Goal: Transaction & Acquisition: Purchase product/service

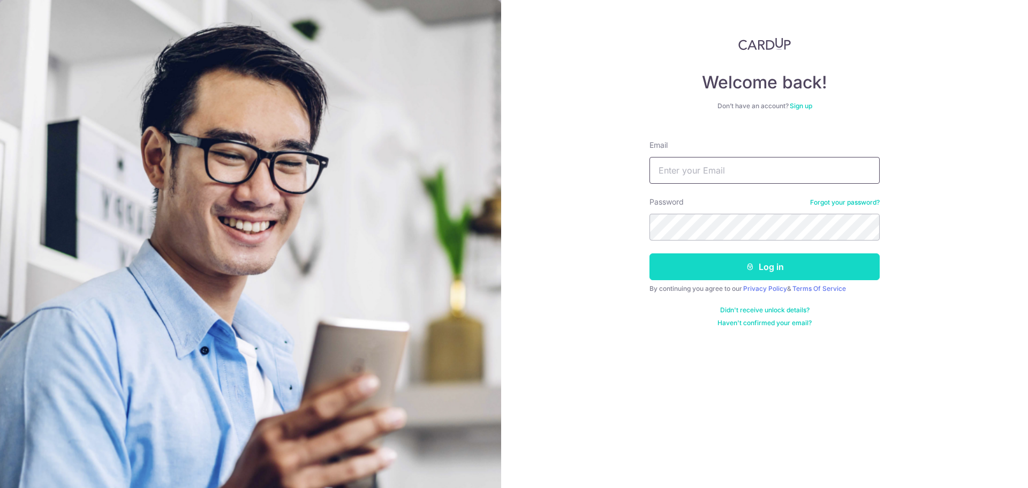
type input "adelinelee@hotmail.sg"
click at [736, 268] on button "Log in" at bounding box center [764, 266] width 230 height 27
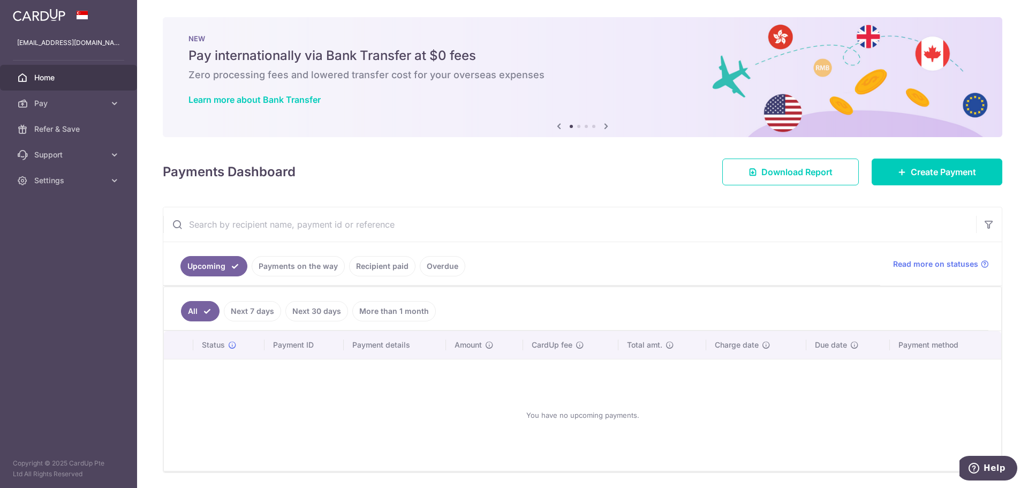
scroll to position [35, 0]
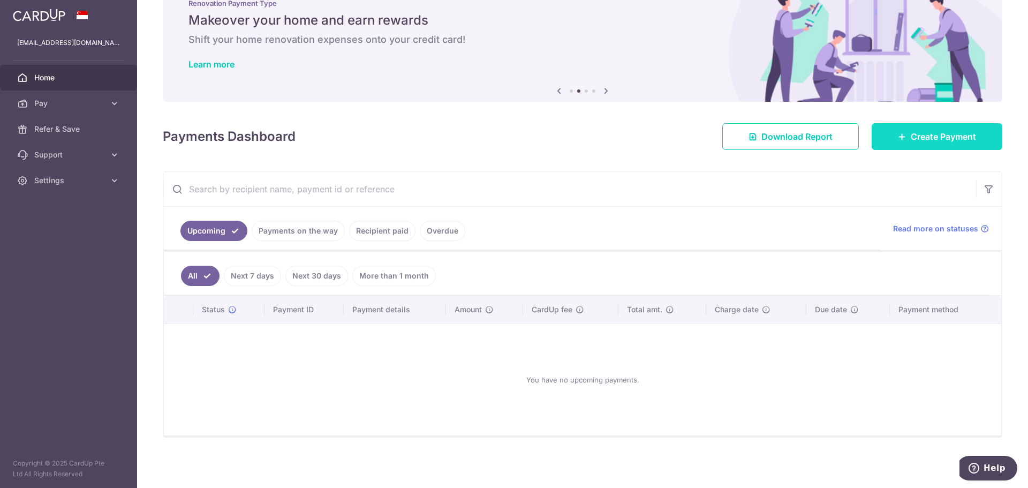
click at [947, 146] on link "Create Payment" at bounding box center [937, 136] width 131 height 27
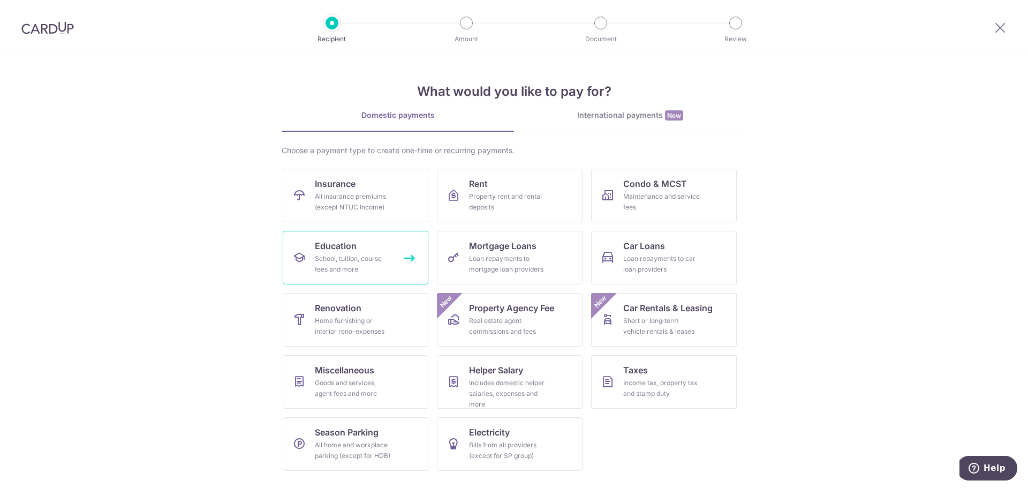
click at [374, 267] on div "School, tuition, course fees and more" at bounding box center [353, 263] width 77 height 21
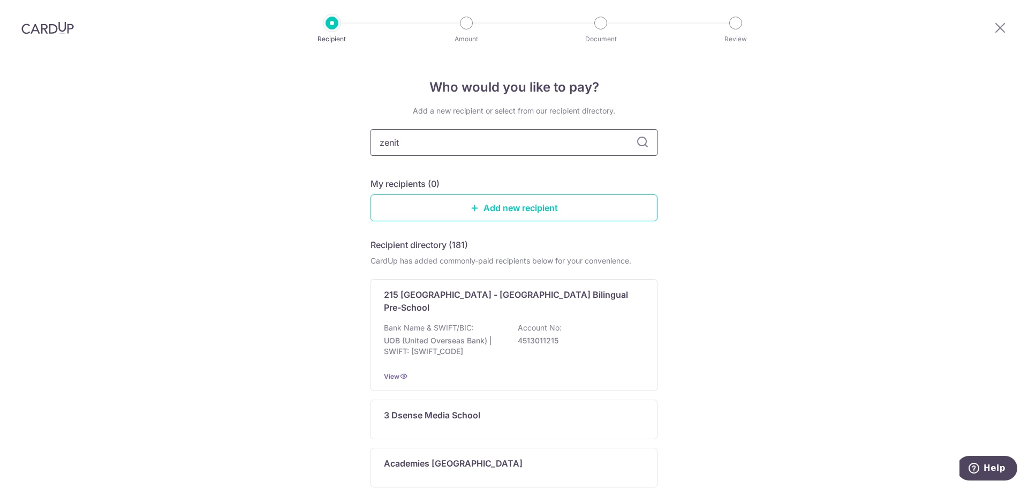
type input "zenith"
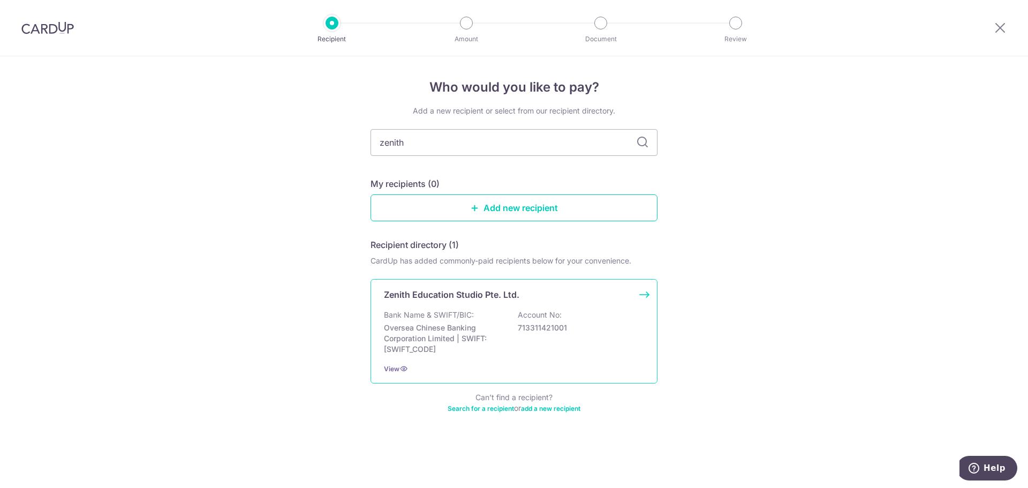
click at [489, 337] on p "Oversea Chinese Banking Corporation Limited | SWIFT: OCBCSGSGXXX" at bounding box center [444, 338] width 120 height 32
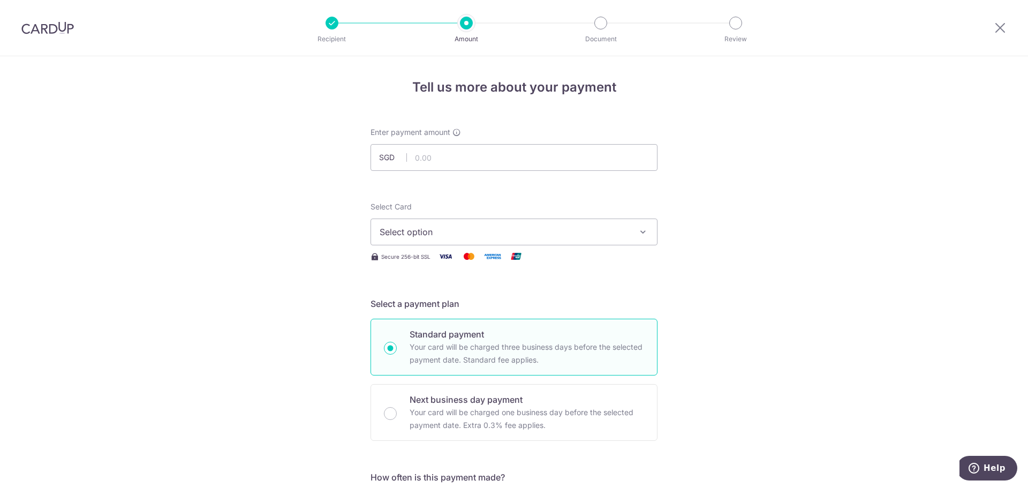
click at [465, 232] on span "Select option" at bounding box center [504, 231] width 249 height 13
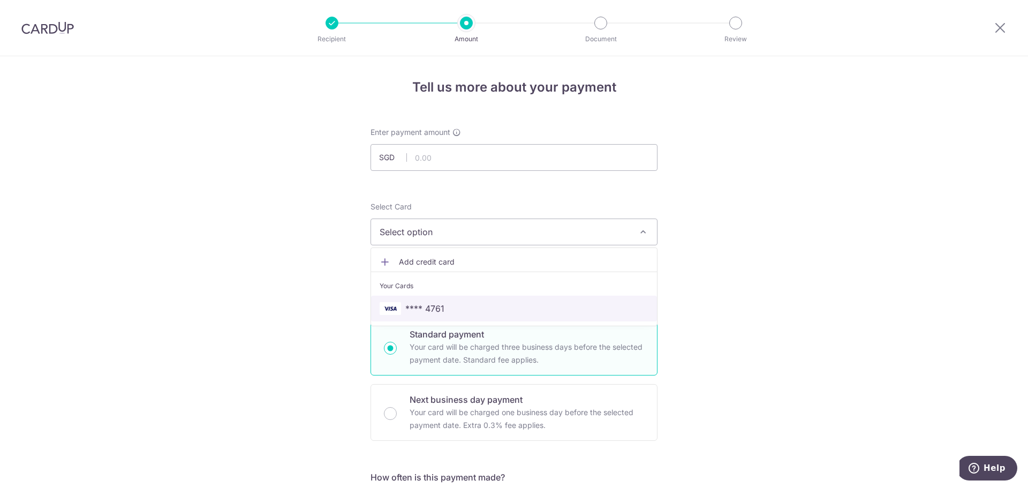
click at [414, 311] on span "**** 4761" at bounding box center [424, 308] width 39 height 13
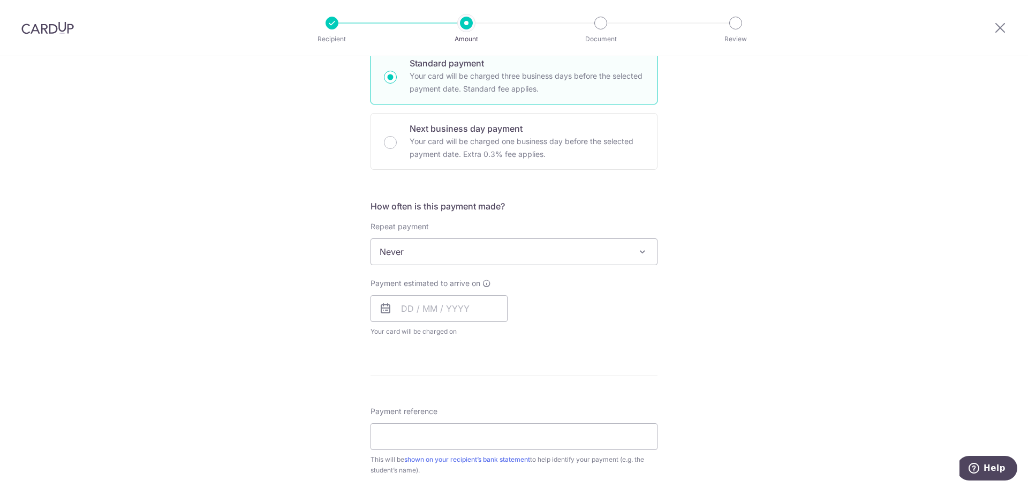
scroll to position [375, 0]
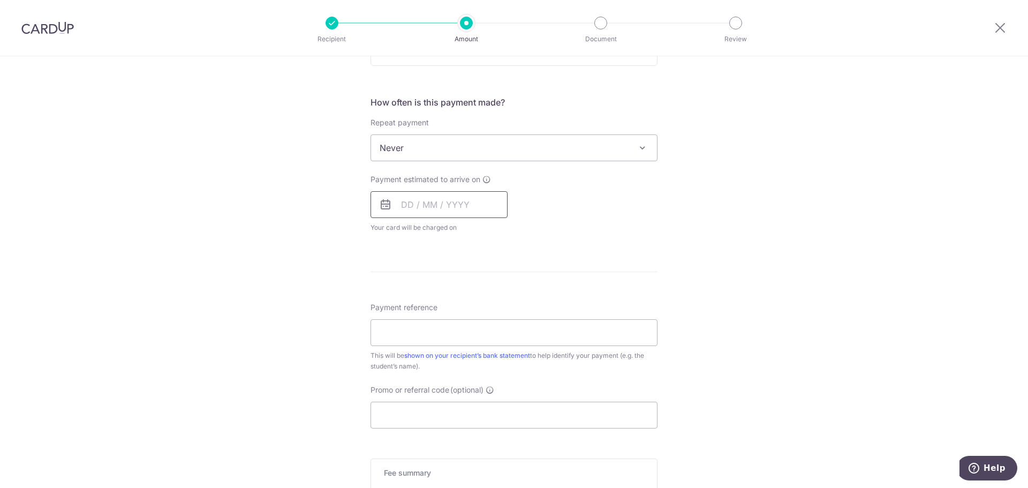
click at [442, 205] on input "text" at bounding box center [438, 204] width 137 height 27
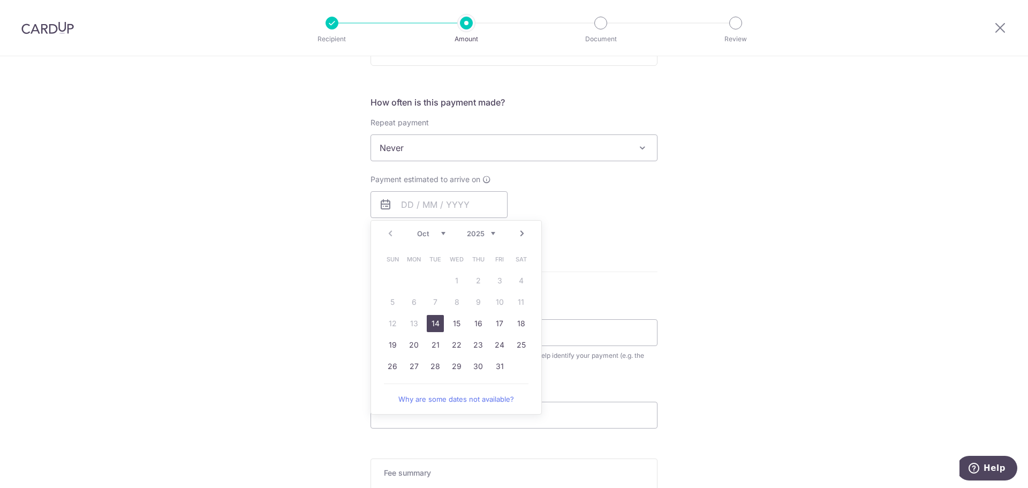
click at [436, 322] on link "14" at bounding box center [435, 323] width 17 height 17
type input "[DATE]"
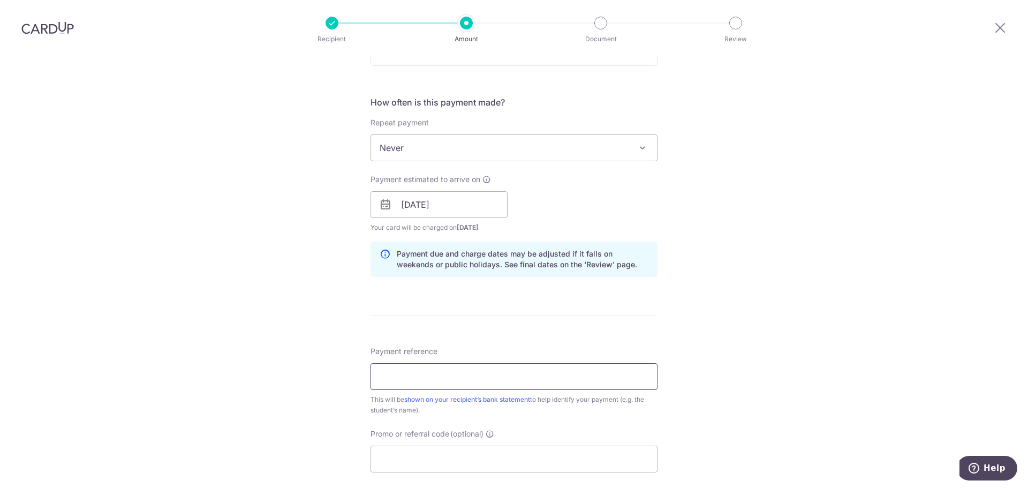
click at [438, 371] on input "Payment reference" at bounding box center [513, 376] width 287 height 27
type input "Kaylia Tan 90471612"
click at [407, 453] on input "Promo or referral code (optional)" at bounding box center [513, 458] width 287 height 27
click at [468, 453] on input "Promo or referral code (optional)" at bounding box center [513, 458] width 287 height 27
paste input "ZENITH175"
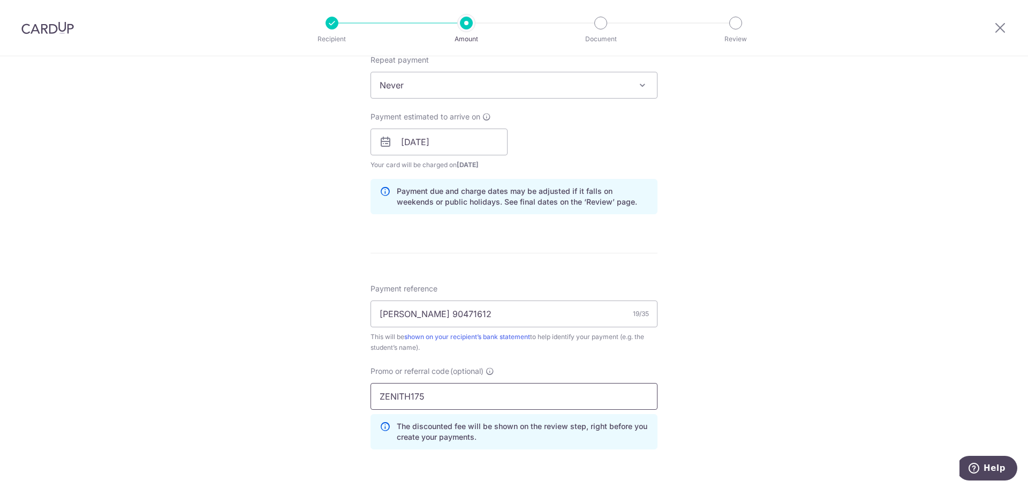
scroll to position [535, 0]
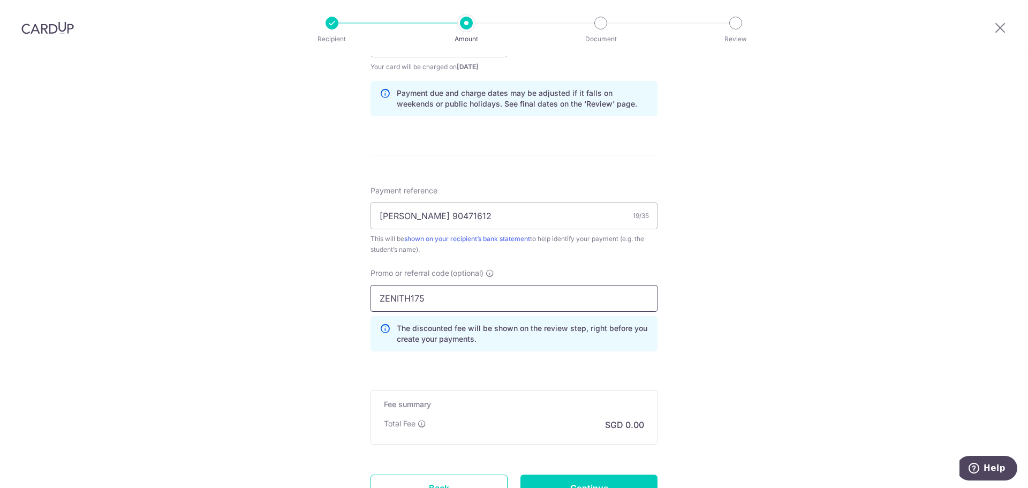
type input "ZENITH175"
click at [771, 303] on div "Tell us more about your payment Enter payment amount SGD Select Card **** 4761 …" at bounding box center [514, 51] width 1028 height 1061
click at [774, 306] on div "Tell us more about your payment Enter payment amount SGD Select Card **** 4761 …" at bounding box center [514, 51] width 1028 height 1061
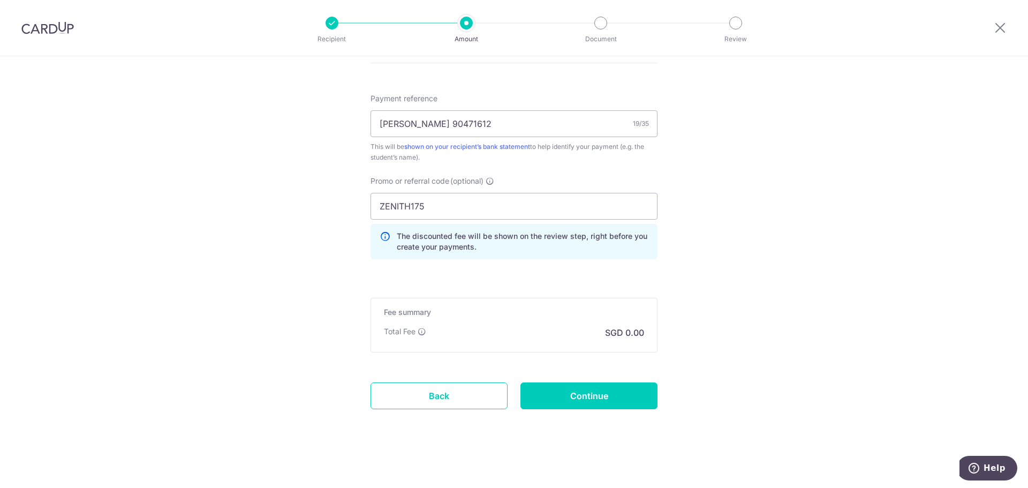
scroll to position [629, 0]
click at [578, 394] on input "Continue" at bounding box center [588, 394] width 137 height 27
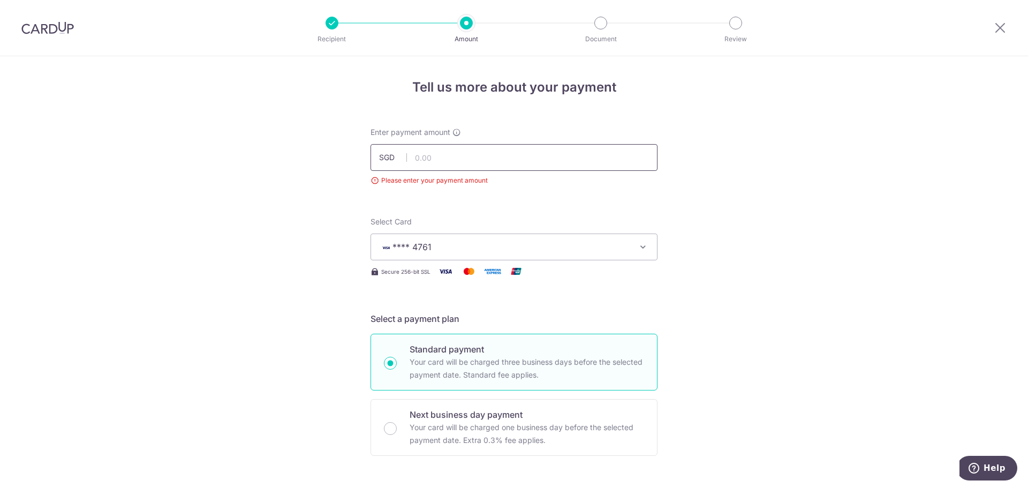
click at [450, 158] on input "text" at bounding box center [513, 157] width 287 height 27
type input "786.25"
drag, startPoint x: 772, startPoint y: 167, endPoint x: 836, endPoint y: 280, distance: 130.0
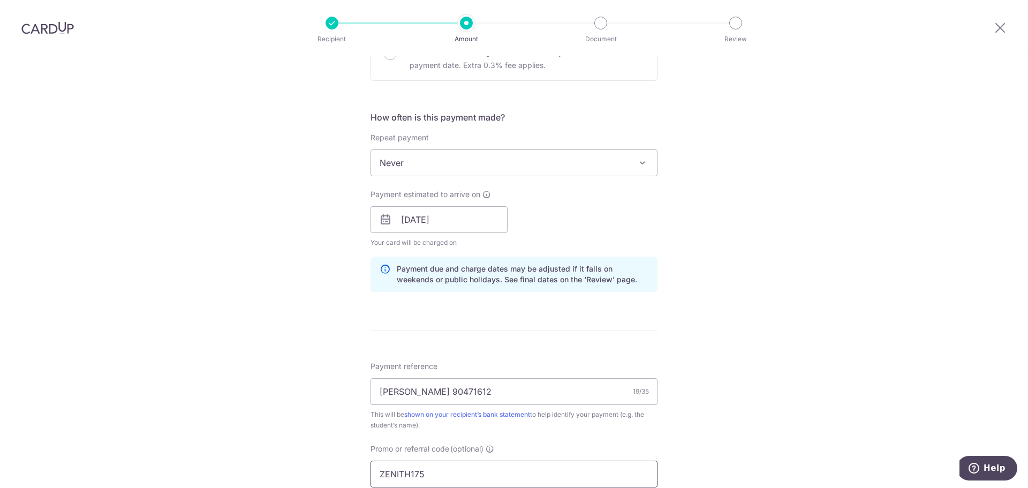
scroll to position [642, 0]
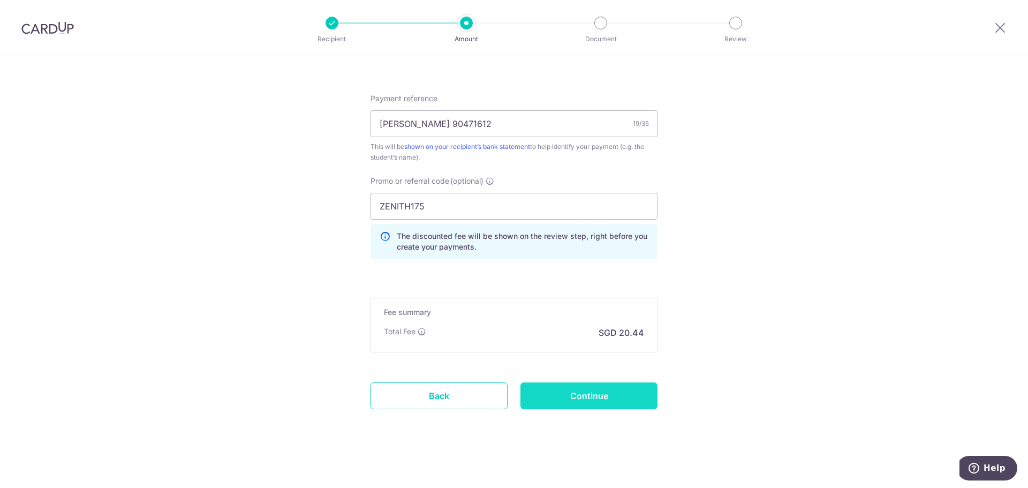
click at [623, 397] on input "Continue" at bounding box center [588, 395] width 137 height 27
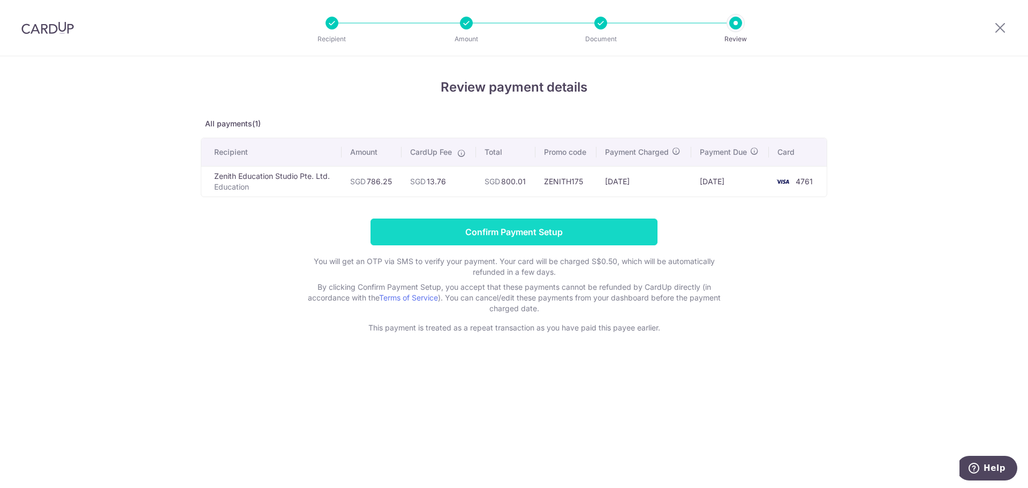
click at [514, 234] on input "Confirm Payment Setup" at bounding box center [513, 231] width 287 height 27
